Goal: Task Accomplishment & Management: Manage account settings

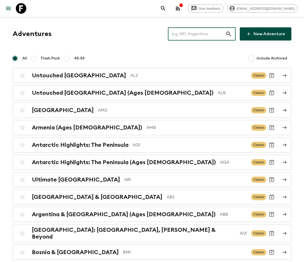
click at [201, 34] on input "text" at bounding box center [197, 34] width 58 height 15
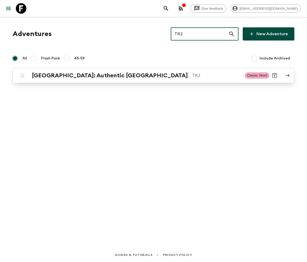
type input "TR2"
click at [69, 75] on h2 "[GEOGRAPHIC_DATA]: Authentic [GEOGRAPHIC_DATA]" at bounding box center [110, 75] width 156 height 7
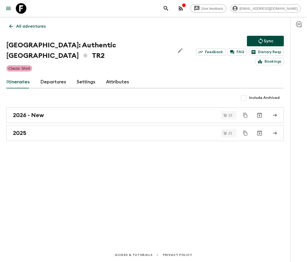
click at [52, 76] on link "Departures" at bounding box center [53, 82] width 26 height 13
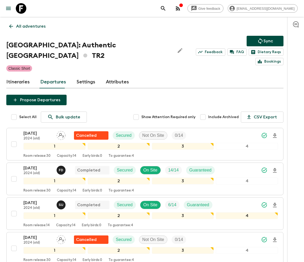
scroll to position [852, 0]
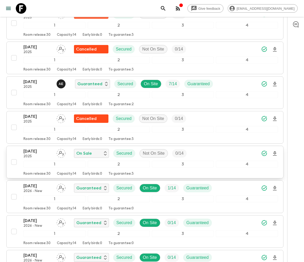
click at [13, 157] on input "checkbox" at bounding box center [14, 162] width 11 height 11
checkbox input "true"
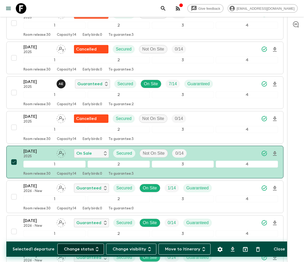
click at [83, 249] on button "Change status" at bounding box center [80, 249] width 47 height 11
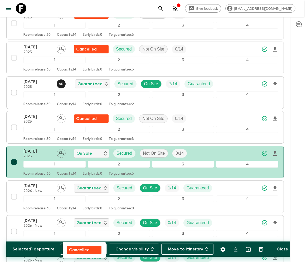
click at [84, 249] on p "Cancelled" at bounding box center [79, 250] width 21 height 6
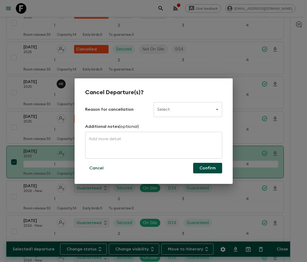
click at [187, 109] on body "Give feedback ellie.b@flashpack.com All adventures Türkiye: Authentic Istanbul …" at bounding box center [153, 87] width 307 height 1879
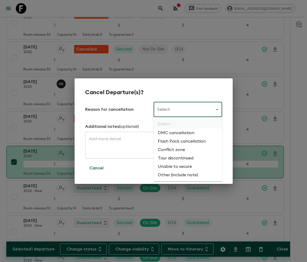
click at [181, 142] on li "Flash Pack cancellation" at bounding box center [188, 141] width 69 height 8
type input "FLASHPACK_CANCELLATION"
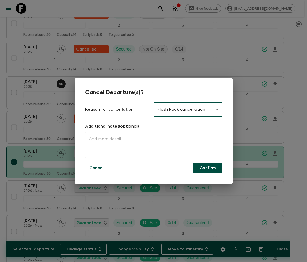
click at [207, 168] on button "Confirm" at bounding box center [207, 168] width 29 height 11
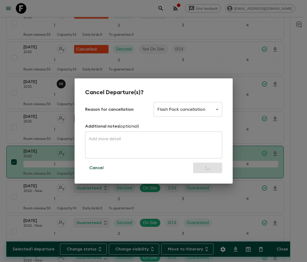
checkbox input "false"
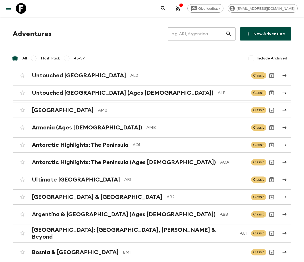
click at [201, 34] on input "text" at bounding box center [197, 34] width 58 height 15
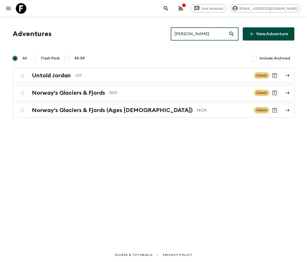
type input "JO1"
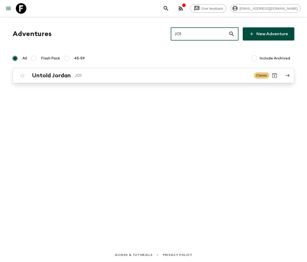
click at [51, 75] on h2 "Untold Jordan" at bounding box center [51, 75] width 39 height 7
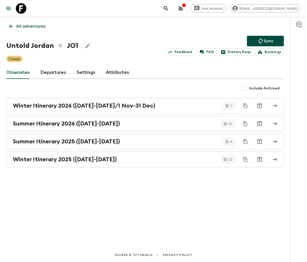
click at [52, 72] on link "Departures" at bounding box center [53, 72] width 26 height 13
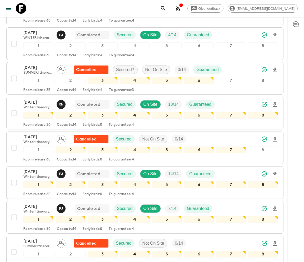
scroll to position [818, 0]
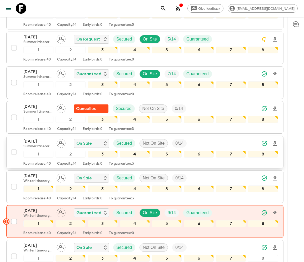
click at [13, 147] on input "checkbox" at bounding box center [14, 152] width 11 height 11
checkbox input "true"
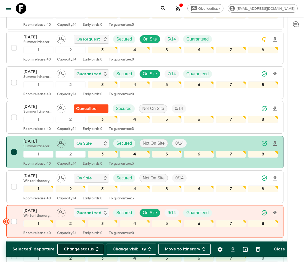
click at [84, 249] on button "Change status" at bounding box center [80, 249] width 47 height 11
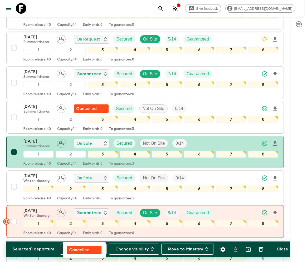
click at [84, 249] on p "Cancelled" at bounding box center [79, 250] width 21 height 6
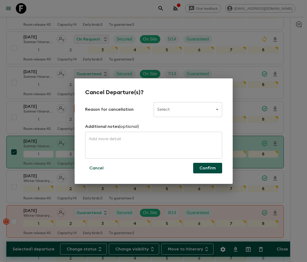
click at [187, 109] on body "Give feedback [PERSON_NAME][EMAIL_ADDRESS][DOMAIN_NAME] All adventures Untold J…" at bounding box center [153, 168] width 307 height 1973
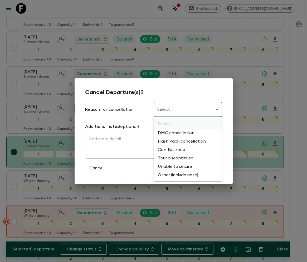
click at [181, 142] on li "Flash Pack cancellation" at bounding box center [188, 141] width 69 height 8
type input "FLASHPACK_CANCELLATION"
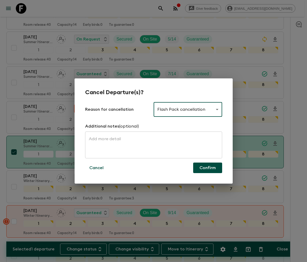
click at [207, 168] on button "Confirm" at bounding box center [207, 168] width 29 height 11
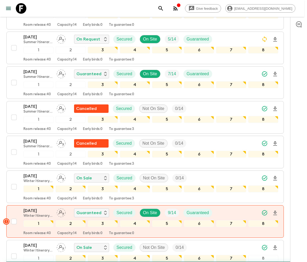
checkbox input "false"
